Goal: Task Accomplishment & Management: Manage account settings

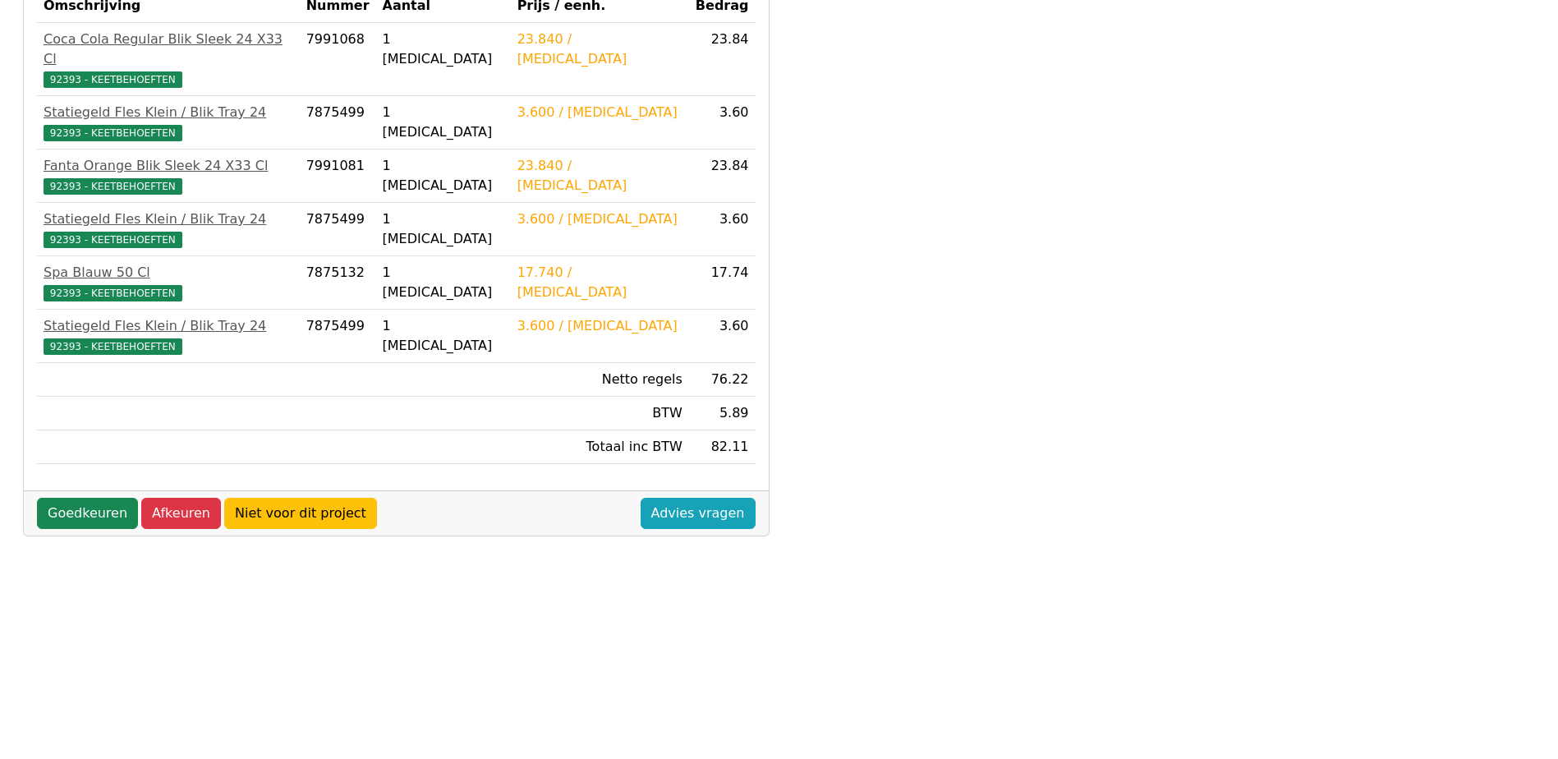
scroll to position [411, 0]
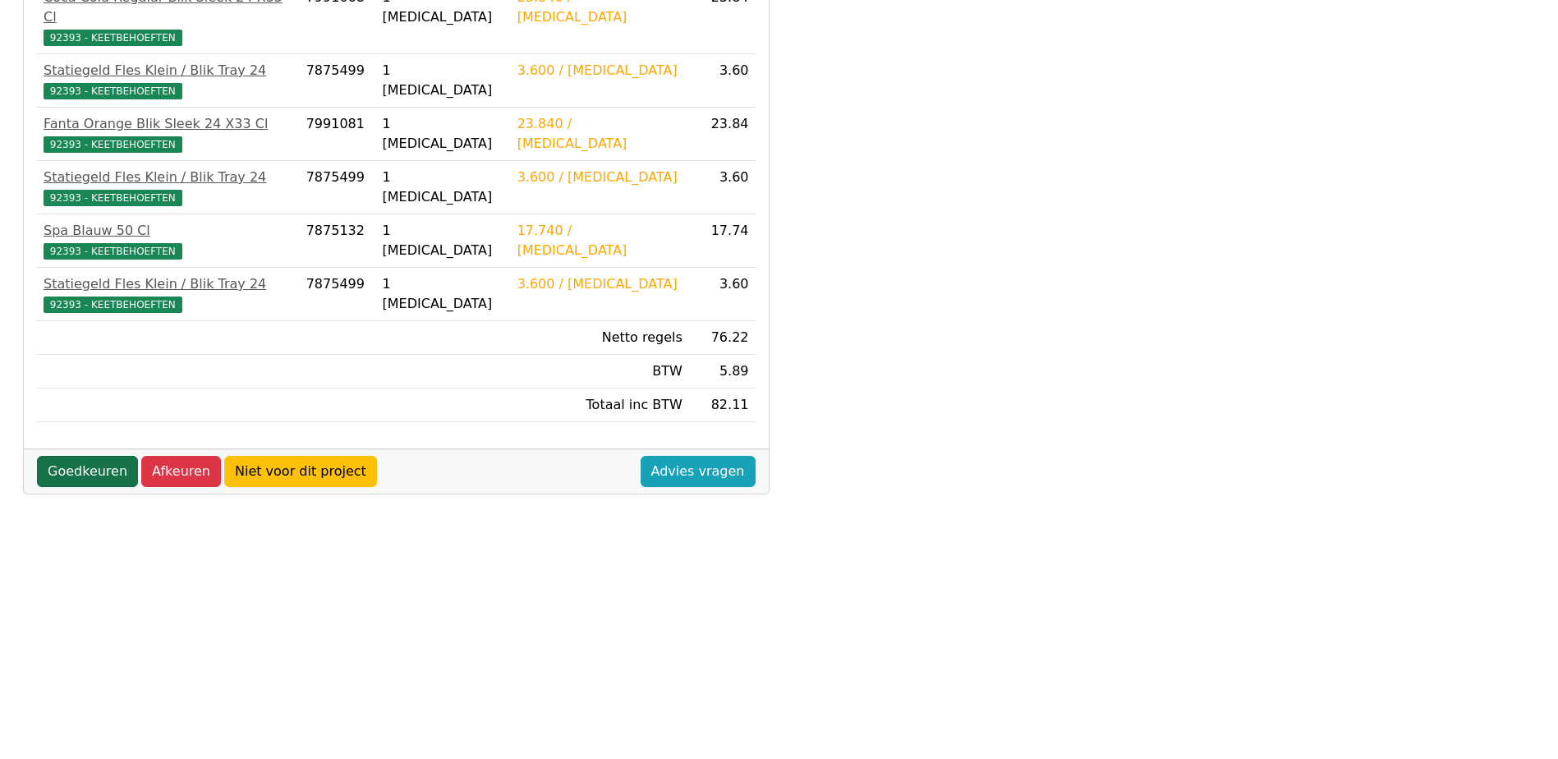
click at [87, 456] on link "Goedkeuren" at bounding box center [87, 471] width 101 height 31
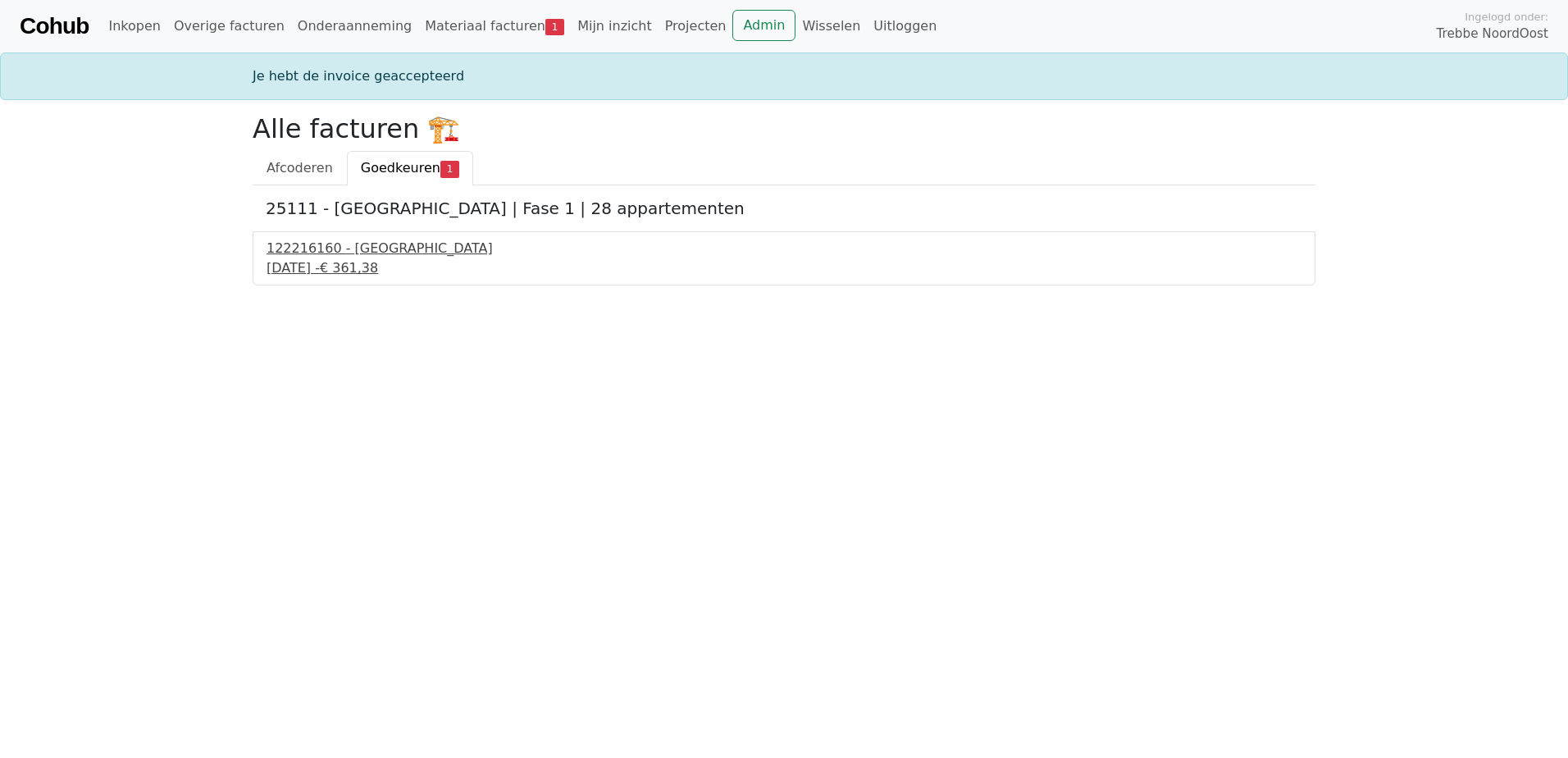
click at [319, 272] on div "[DATE] - € 361,38" at bounding box center [784, 269] width 1035 height 20
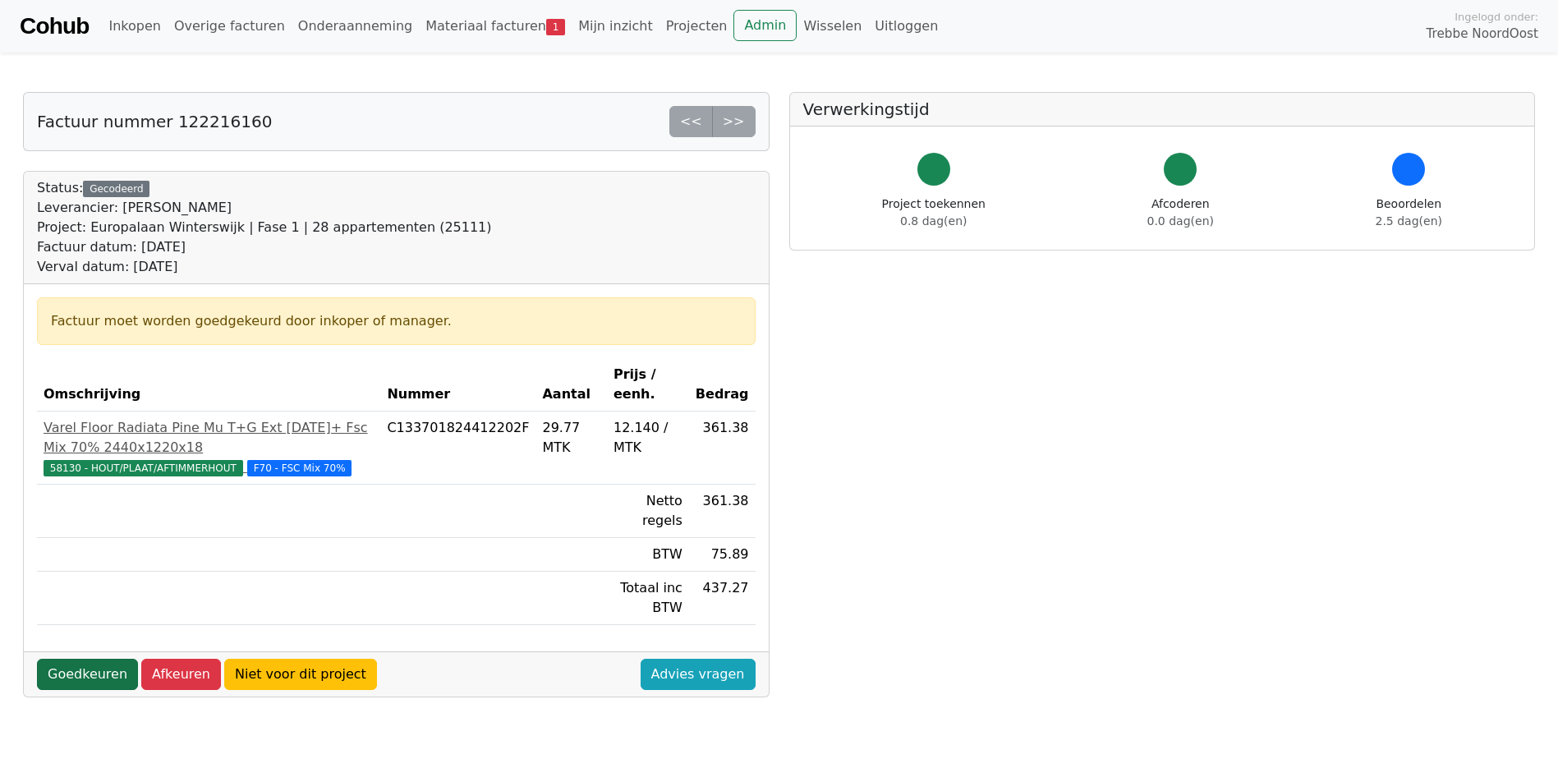
click at [80, 659] on link "Goedkeuren" at bounding box center [87, 674] width 101 height 31
